Goal: Information Seeking & Learning: Learn about a topic

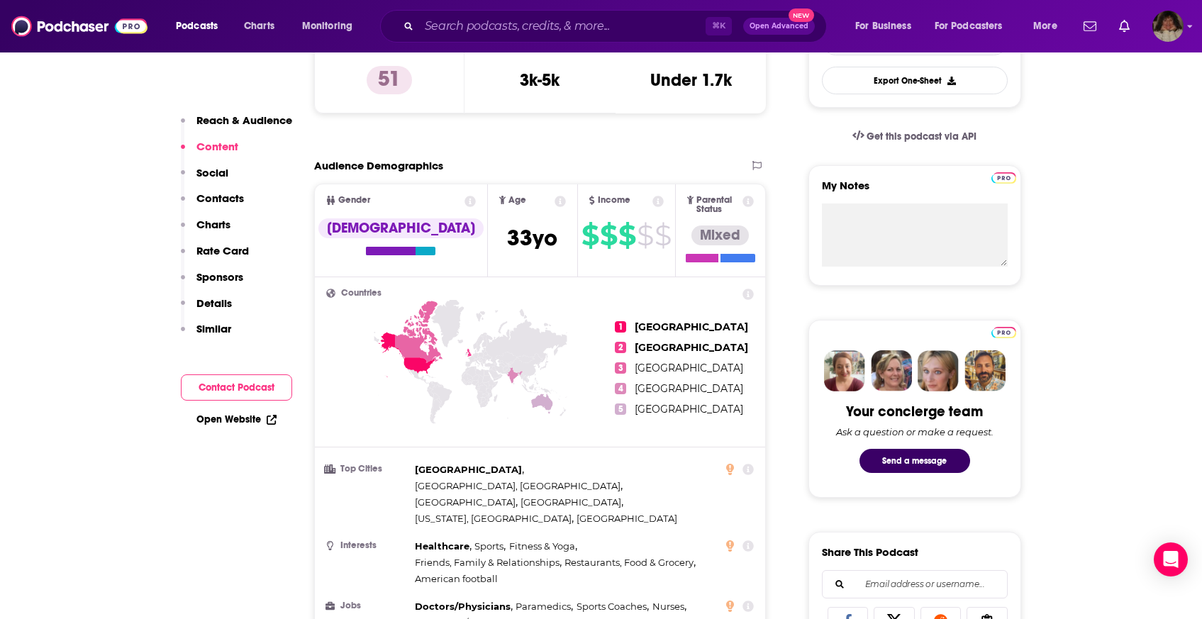
scroll to position [347, 0]
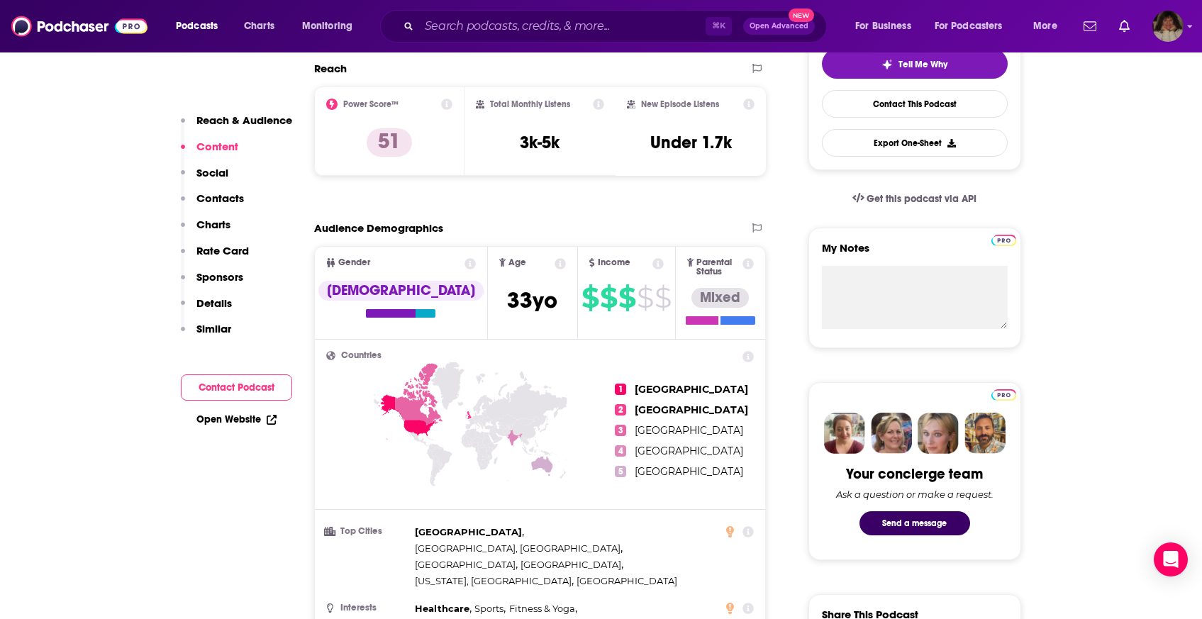
click at [652, 267] on icon at bounding box center [657, 263] width 11 height 11
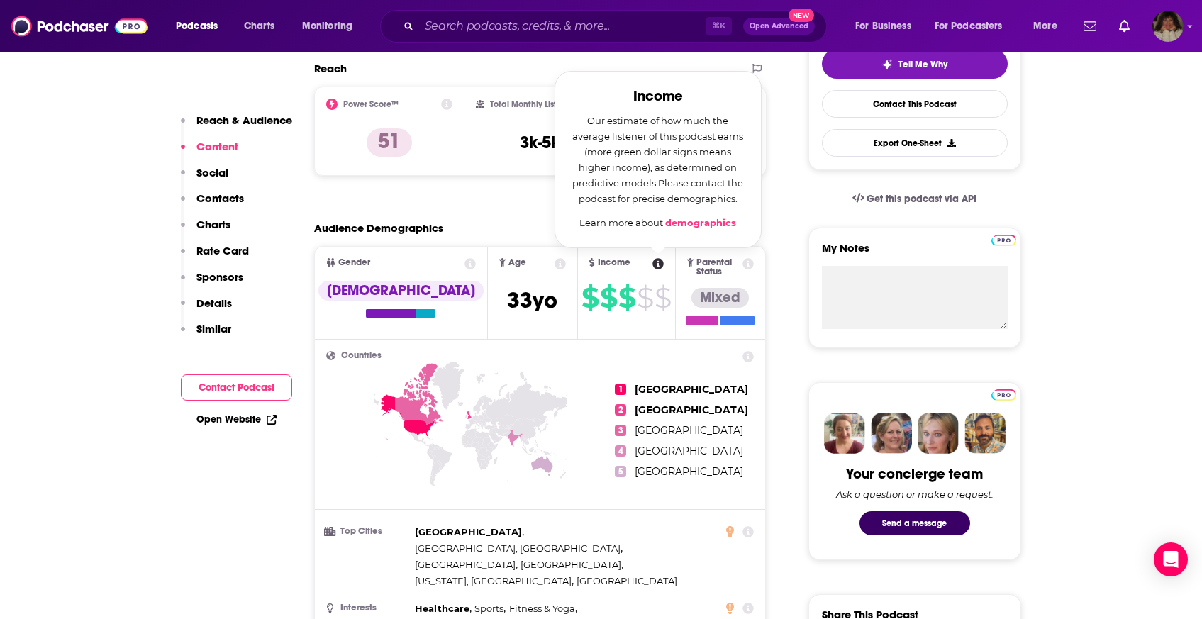
click at [476, 227] on div "Audience Demographics" at bounding box center [525, 227] width 423 height 13
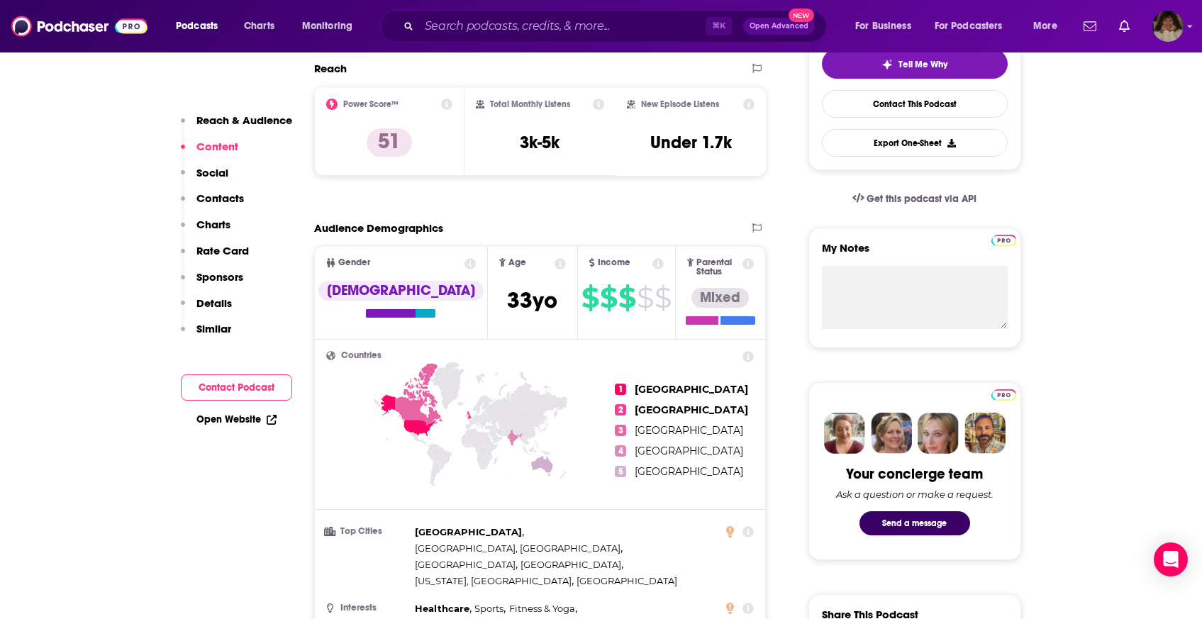
click at [652, 264] on icon at bounding box center [657, 263] width 11 height 11
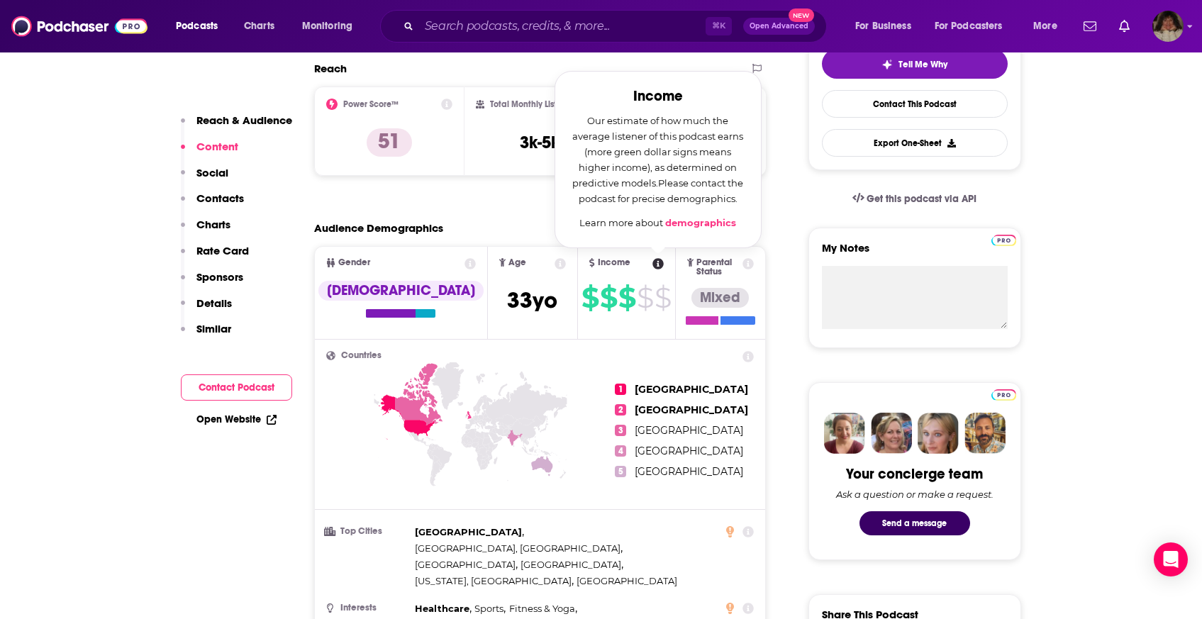
click at [517, 226] on div "Audience Demographics" at bounding box center [525, 227] width 423 height 13
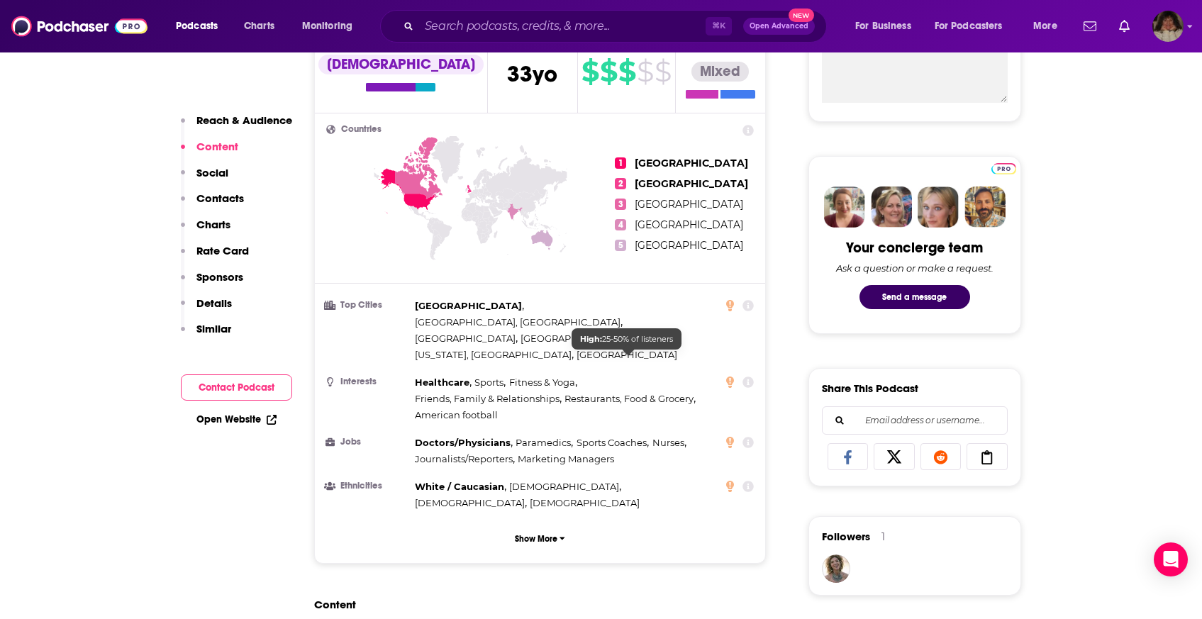
scroll to position [749, 0]
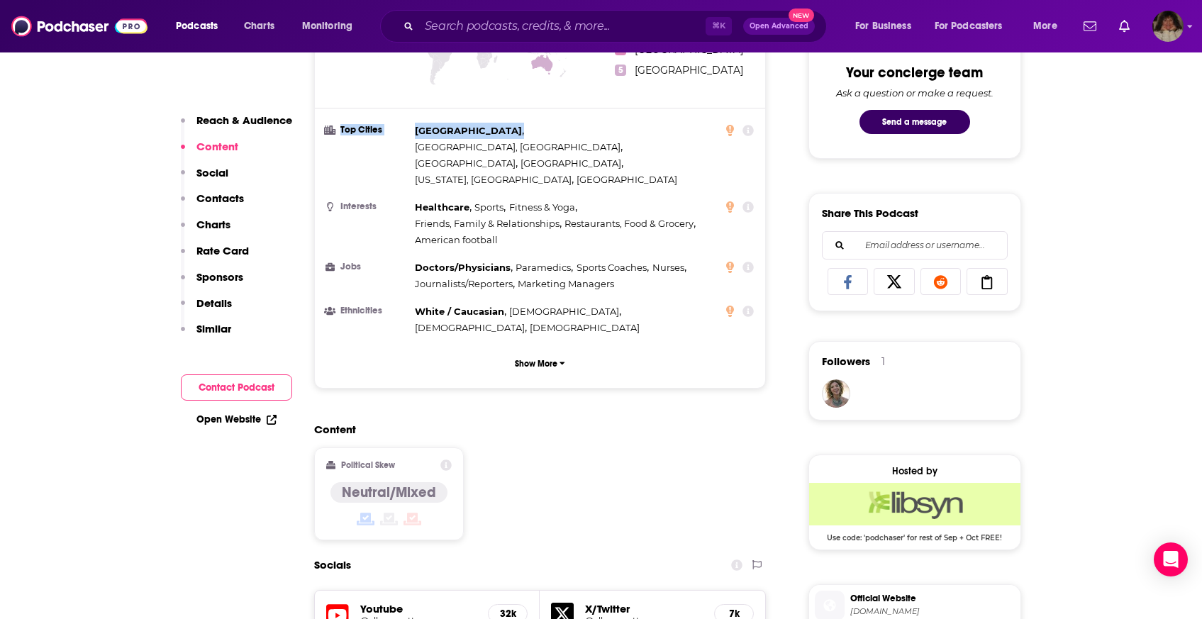
drag, startPoint x: 497, startPoint y: 123, endPoint x: 410, endPoint y: 122, distance: 86.5
click at [410, 123] on li "Top Cities [GEOGRAPHIC_DATA] , [GEOGRAPHIC_DATA], [GEOGRAPHIC_DATA] , [GEOGRAPH…" at bounding box center [540, 155] width 428 height 65
click at [549, 350] on button "Show More" at bounding box center [540, 363] width 428 height 26
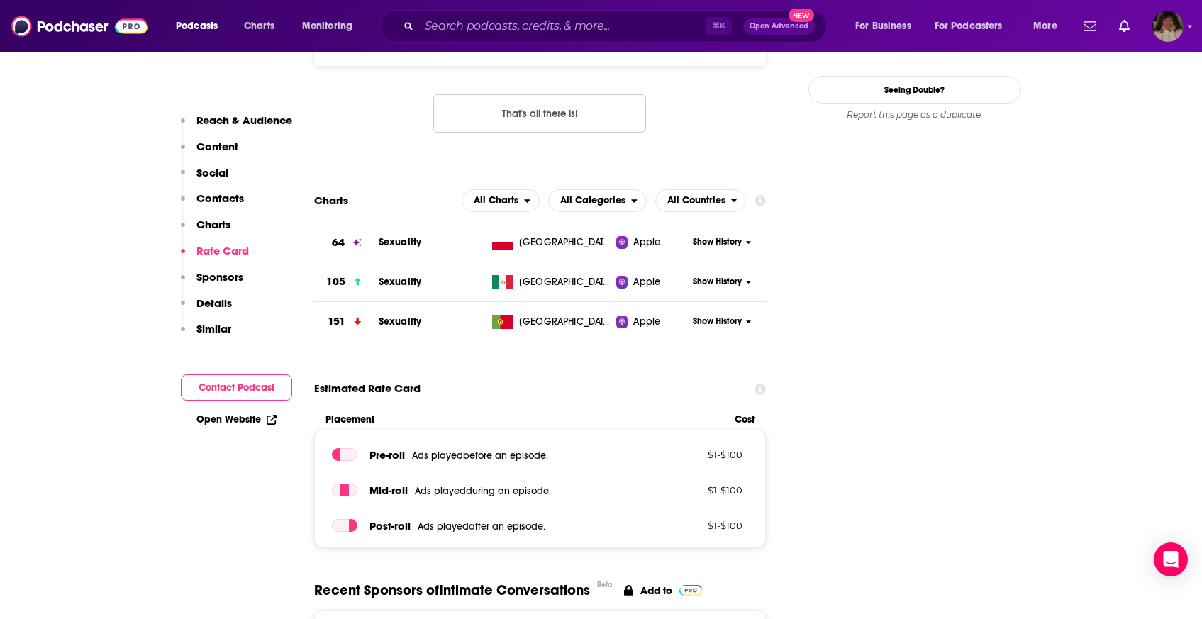
scroll to position [2006, 0]
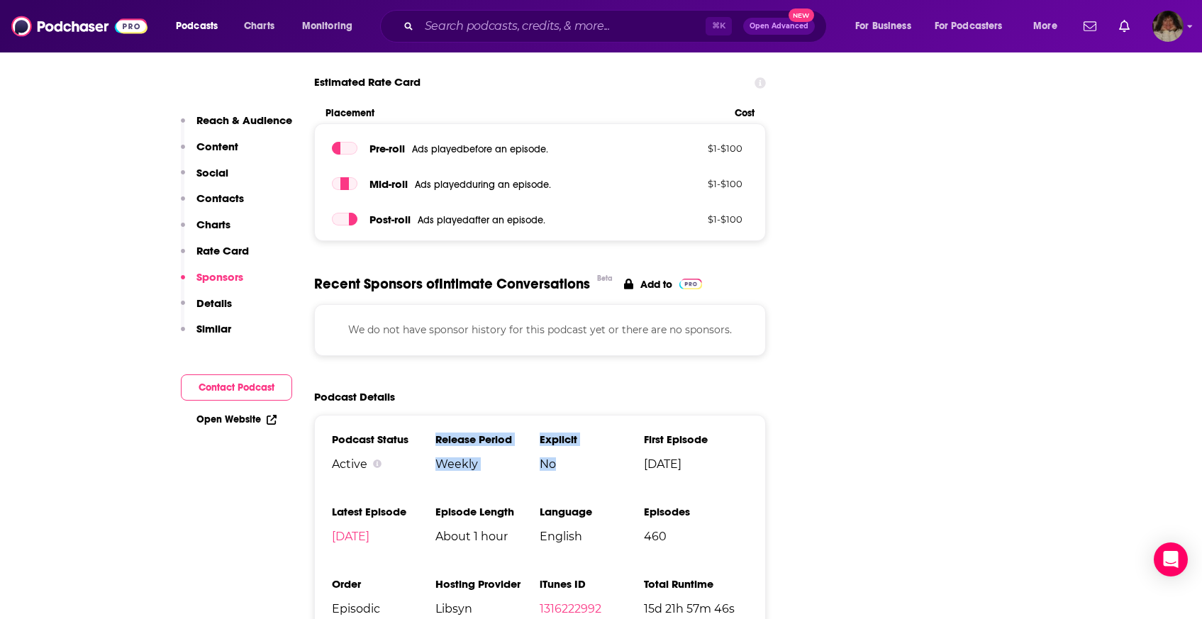
drag, startPoint x: 580, startPoint y: 400, endPoint x: 515, endPoint y: 355, distance: 79.0
click at [515, 415] on div "Podcast Status Active Release Period Weekly Explicit No First Episode [DATE] La…" at bounding box center [540, 566] width 452 height 302
drag, startPoint x: 517, startPoint y: 386, endPoint x: 655, endPoint y: 424, distance: 143.4
click at [655, 424] on div "Podcast Status Active Release Period Weekly Explicit No First Episode [DATE] La…" at bounding box center [540, 566] width 452 height 302
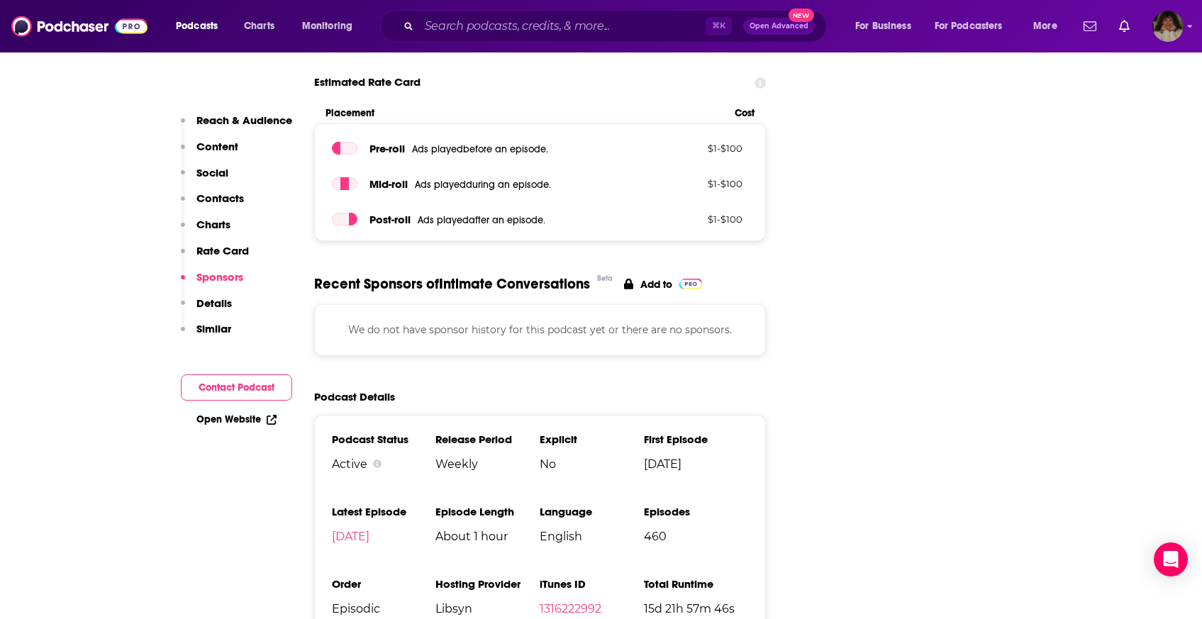
click at [655, 432] on ul "Podcast Status Active Release Period Weekly Explicit No First Episode [DATE] La…" at bounding box center [540, 565] width 417 height 267
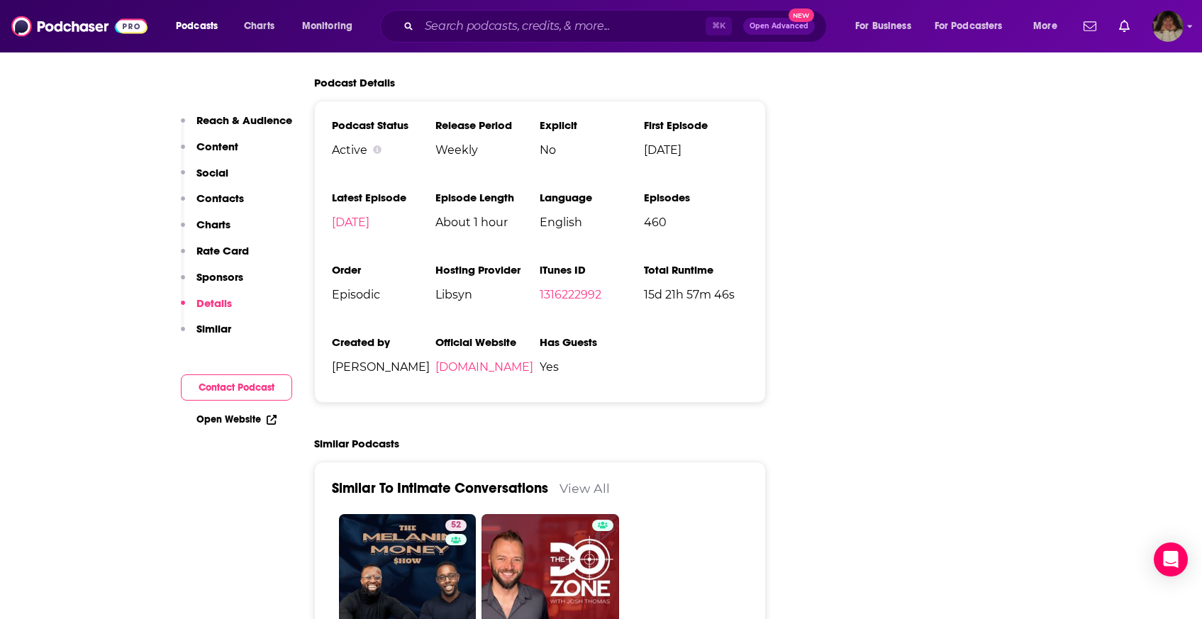
scroll to position [2109, 0]
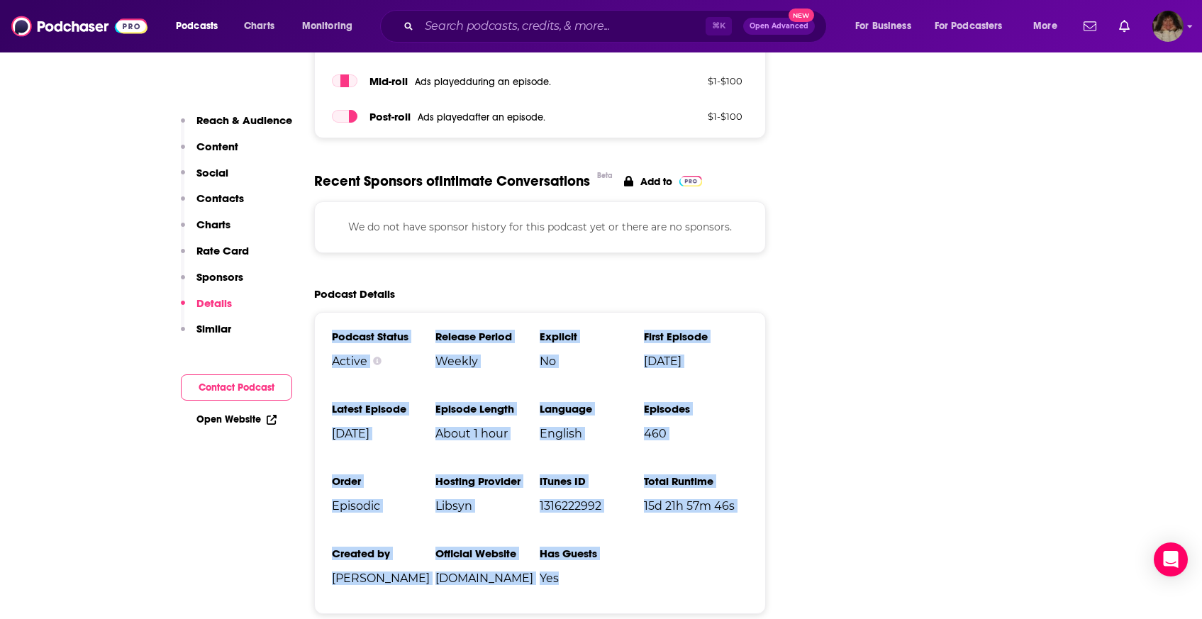
drag, startPoint x: 320, startPoint y: 255, endPoint x: 681, endPoint y: 521, distance: 449.2
click at [681, 521] on div "Podcast Status Active Release Period Weekly Explicit No First Episode [DATE] La…" at bounding box center [540, 463] width 452 height 302
click at [681, 521] on ul "Podcast Status Active Release Period Weekly Explicit No First Episode [DATE] La…" at bounding box center [540, 463] width 417 height 267
drag, startPoint x: 627, startPoint y: 513, endPoint x: 304, endPoint y: 267, distance: 405.7
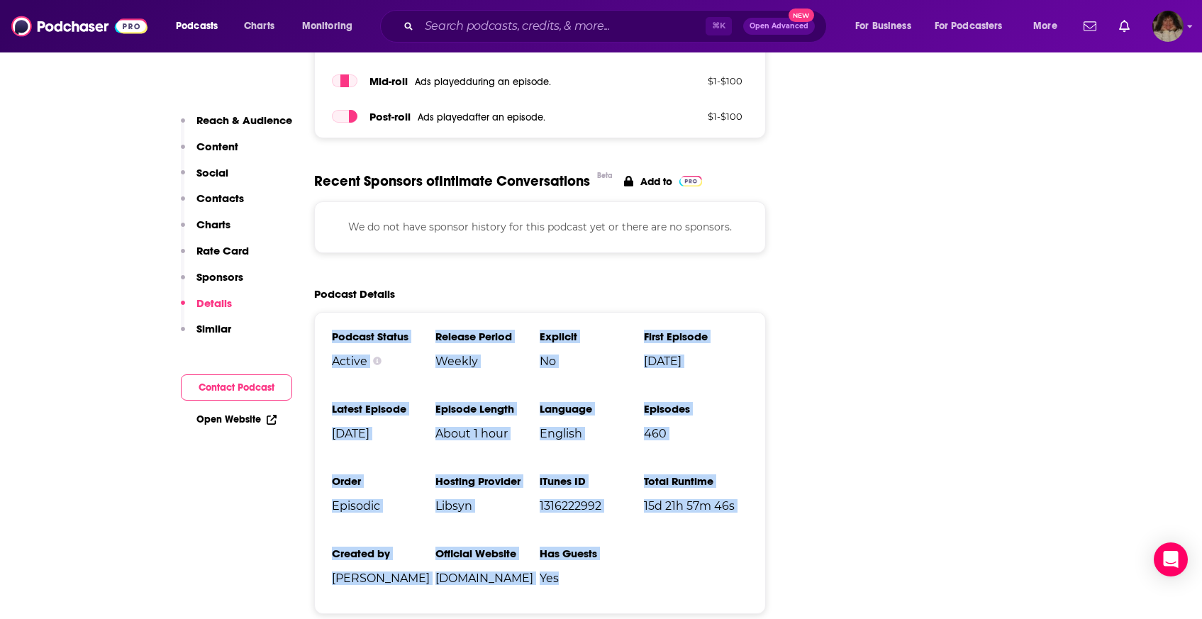
drag, startPoint x: 305, startPoint y: 262, endPoint x: 667, endPoint y: 532, distance: 451.9
click at [667, 532] on div "Podcast Status Active Release Period Weekly Explicit No First Episode [DATE] La…" at bounding box center [540, 463] width 452 height 302
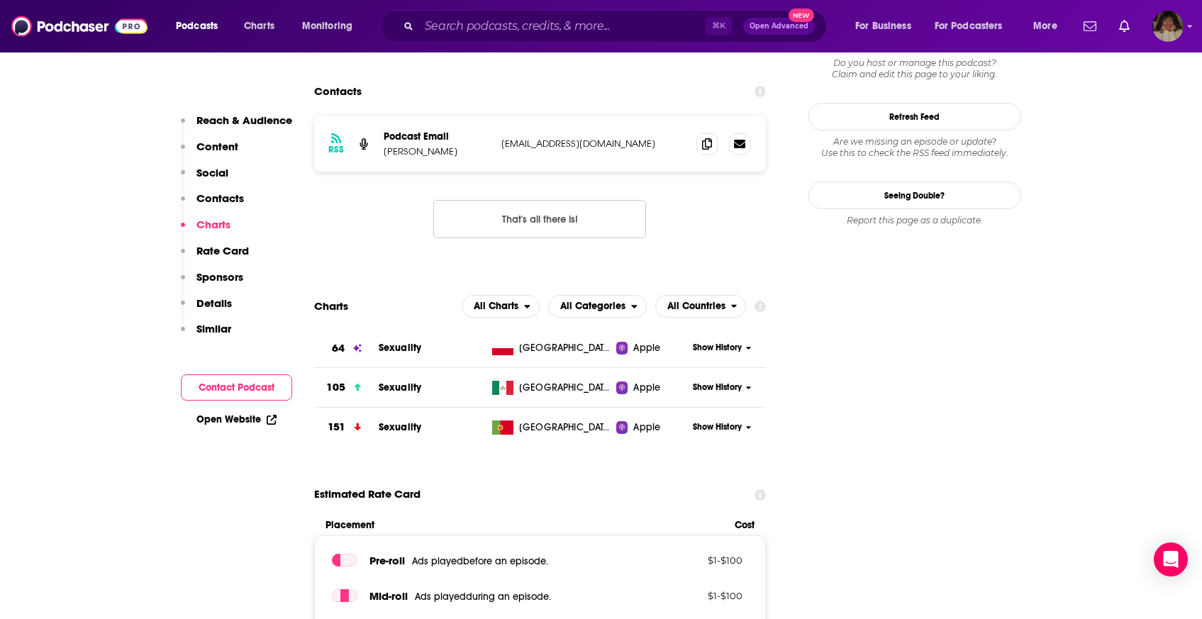
scroll to position [1437, 0]
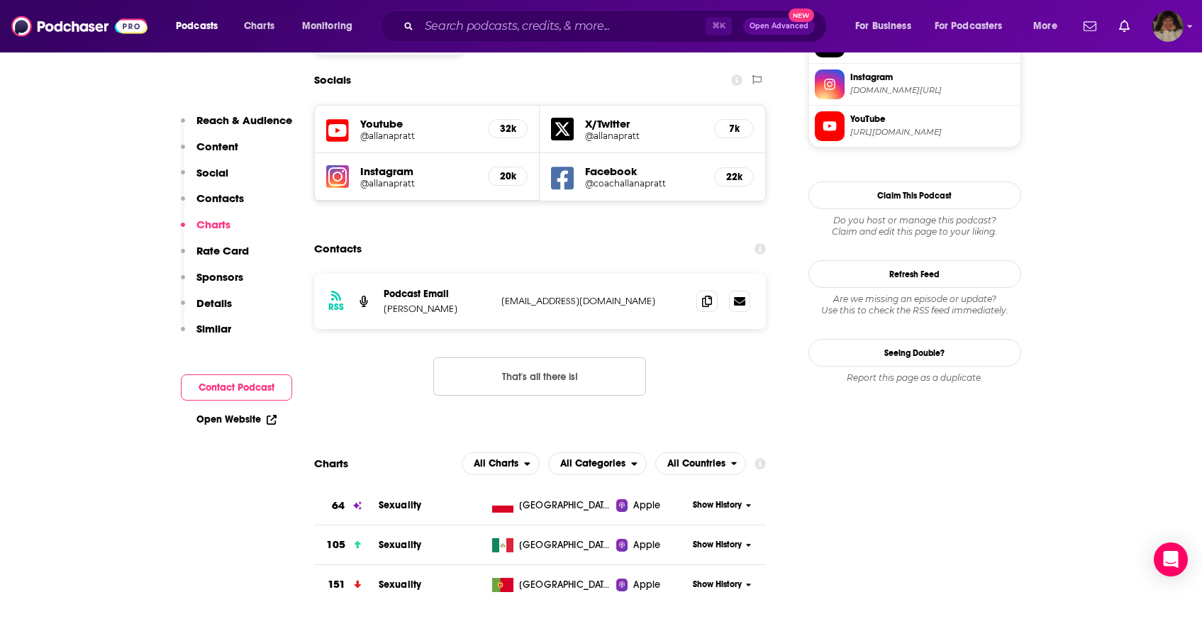
click at [734, 499] on span "Show History" at bounding box center [717, 505] width 49 height 12
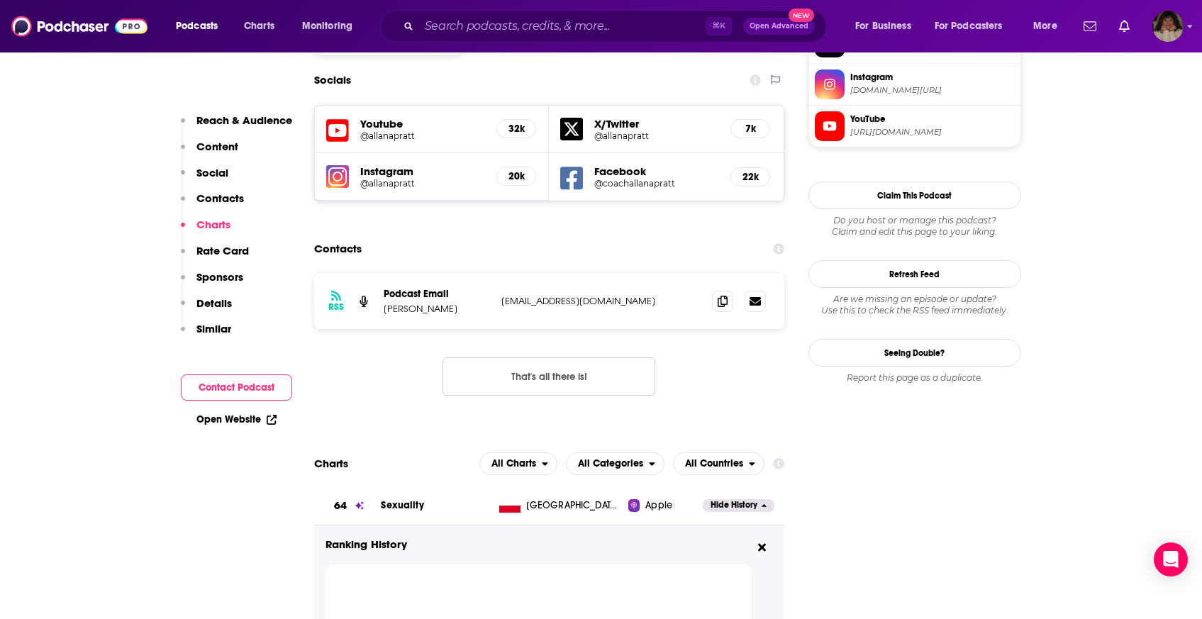
click at [734, 499] on span "Hide History" at bounding box center [733, 505] width 47 height 12
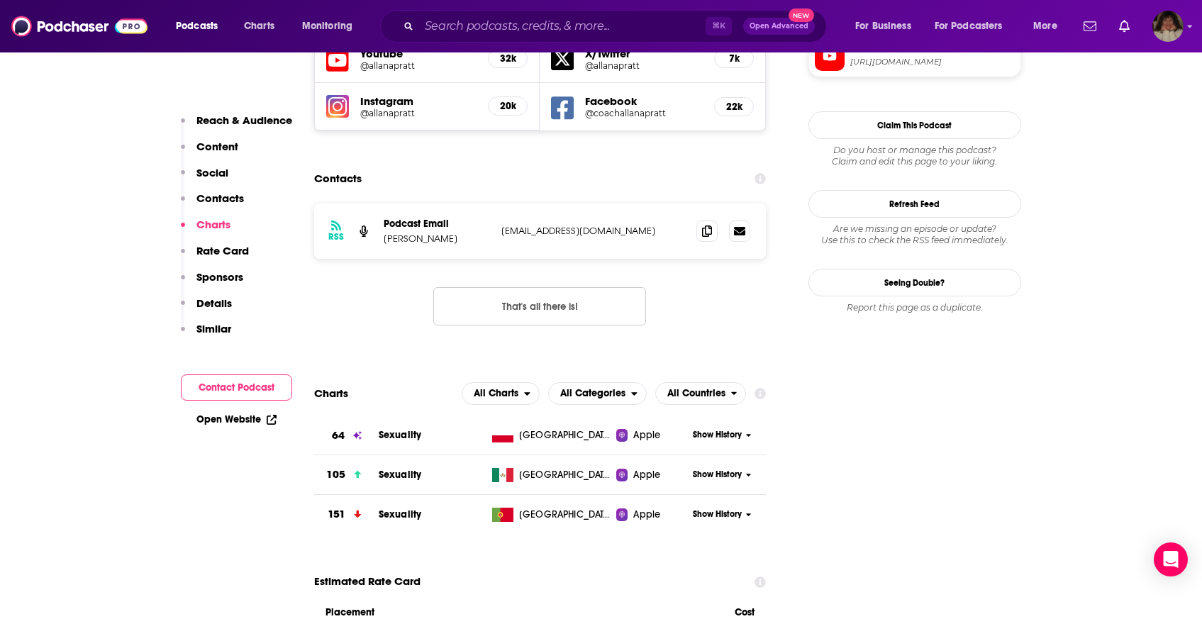
scroll to position [1522, 0]
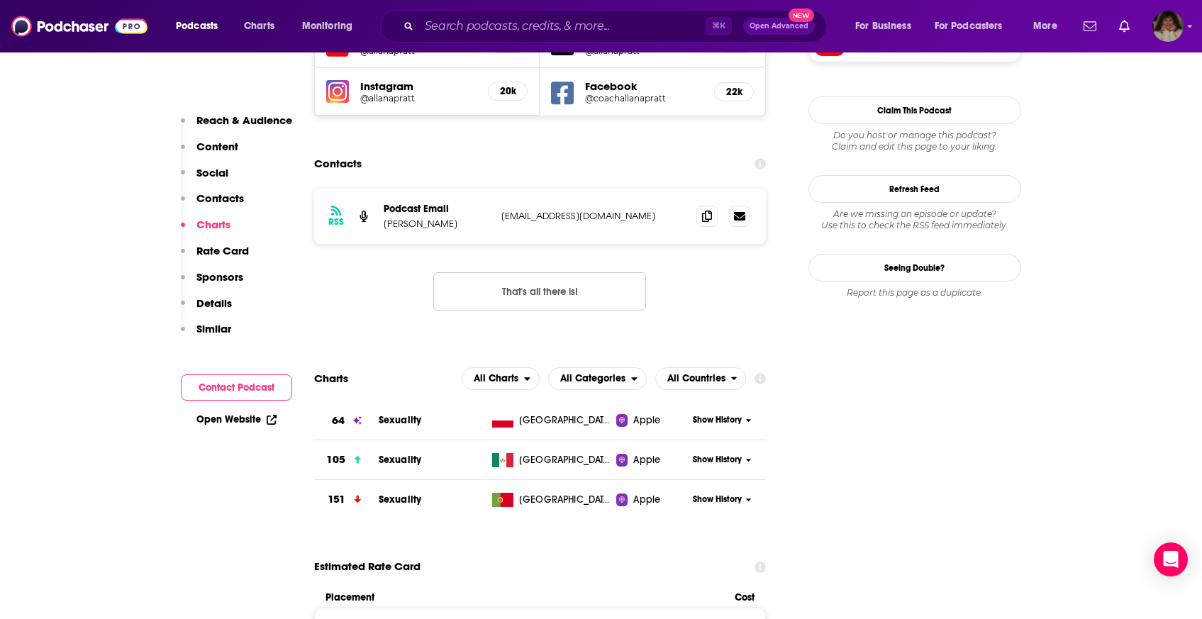
click at [725, 493] on span "Show History" at bounding box center [717, 499] width 49 height 12
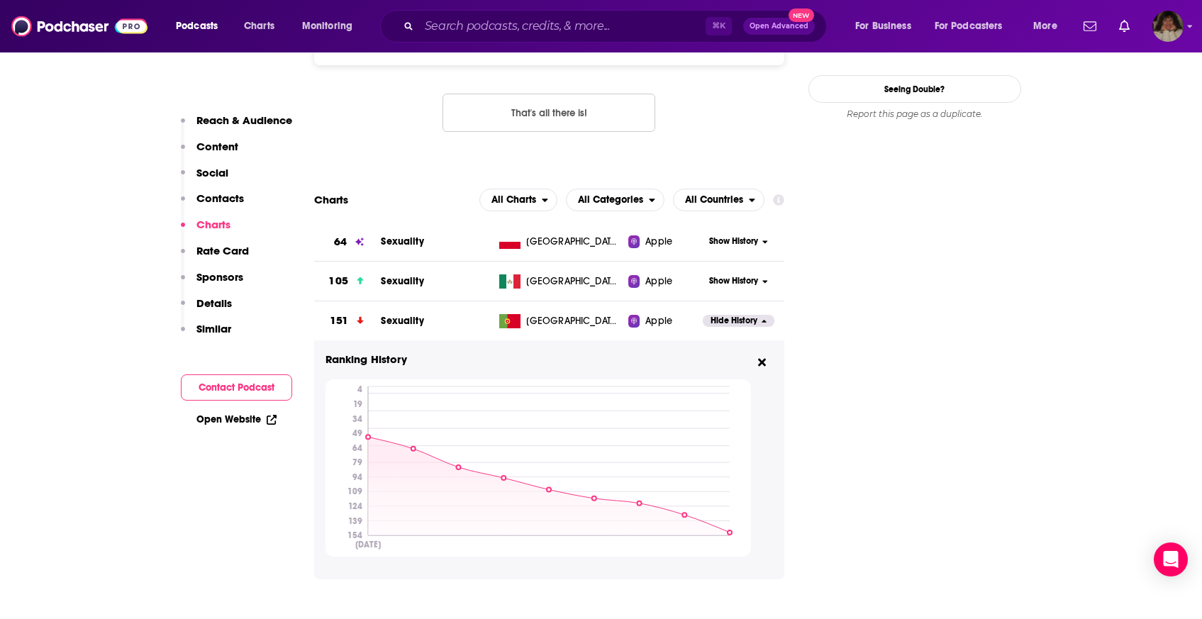
scroll to position [1782, 0]
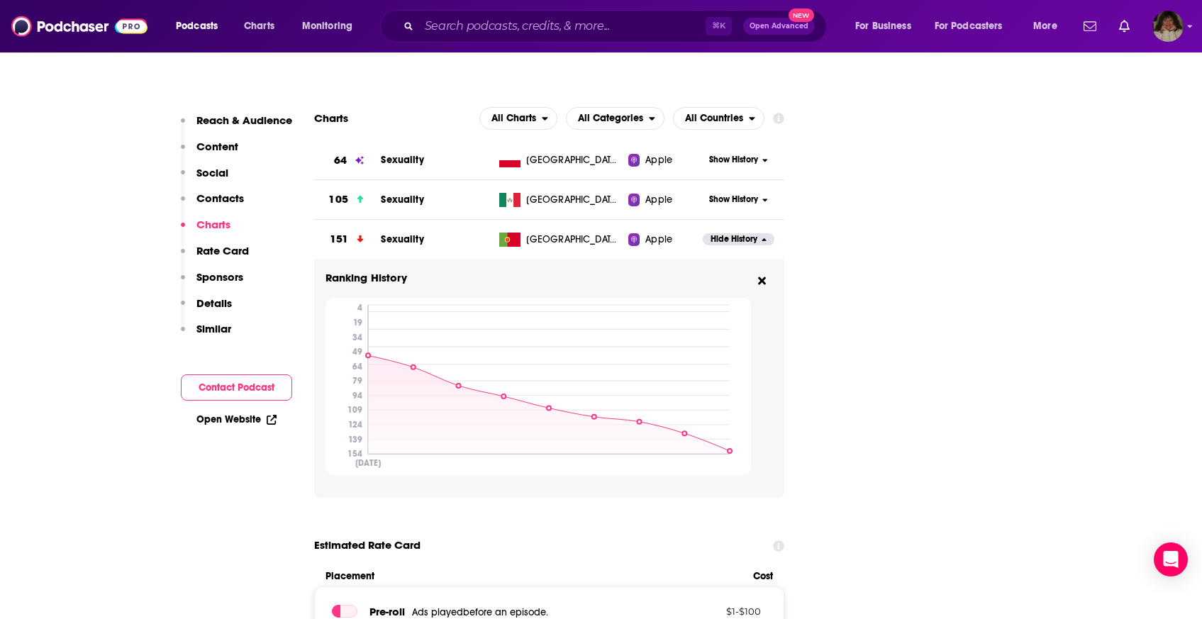
click at [757, 233] on button "Hide History" at bounding box center [738, 239] width 71 height 12
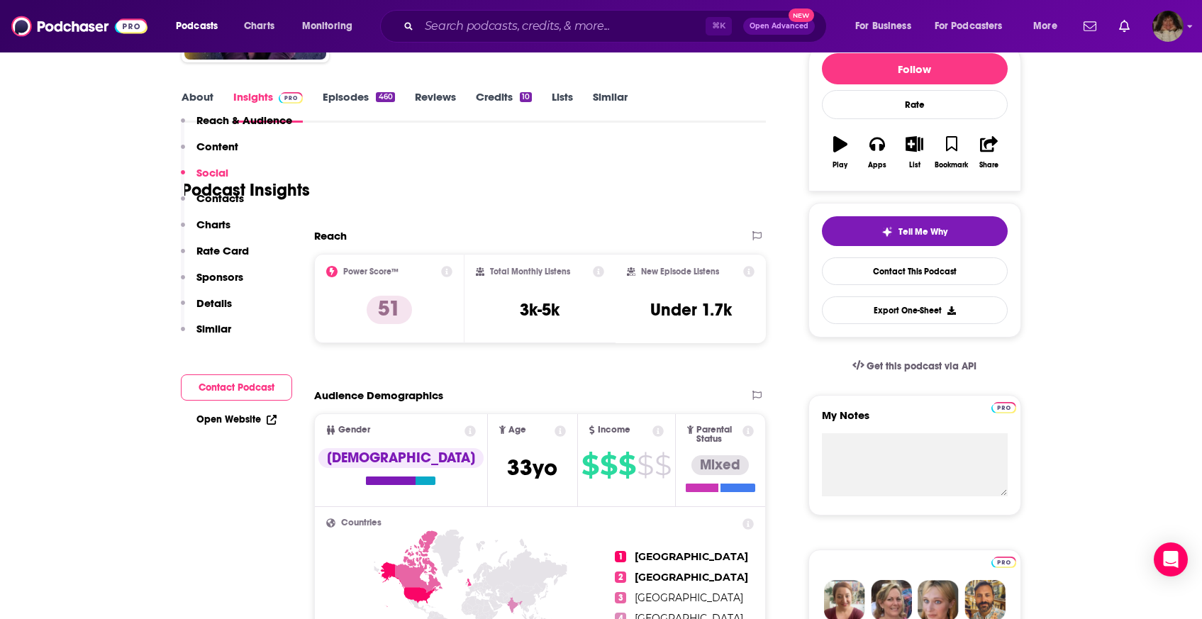
scroll to position [0, 0]
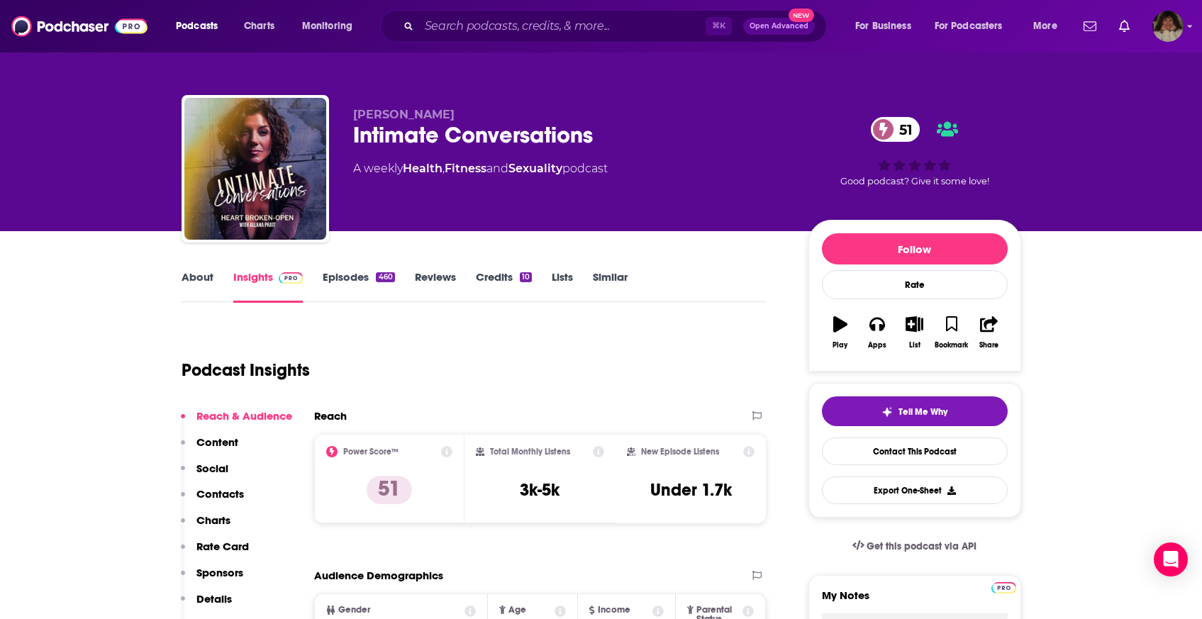
drag, startPoint x: 613, startPoint y: 170, endPoint x: 333, endPoint y: 69, distance: 297.6
click at [333, 69] on div "[PERSON_NAME] Intimate Conversations 51 A weekly Health , Fitness and Sexuality…" at bounding box center [600, 115] width 907 height 231
